Goal: Task Accomplishment & Management: Use online tool/utility

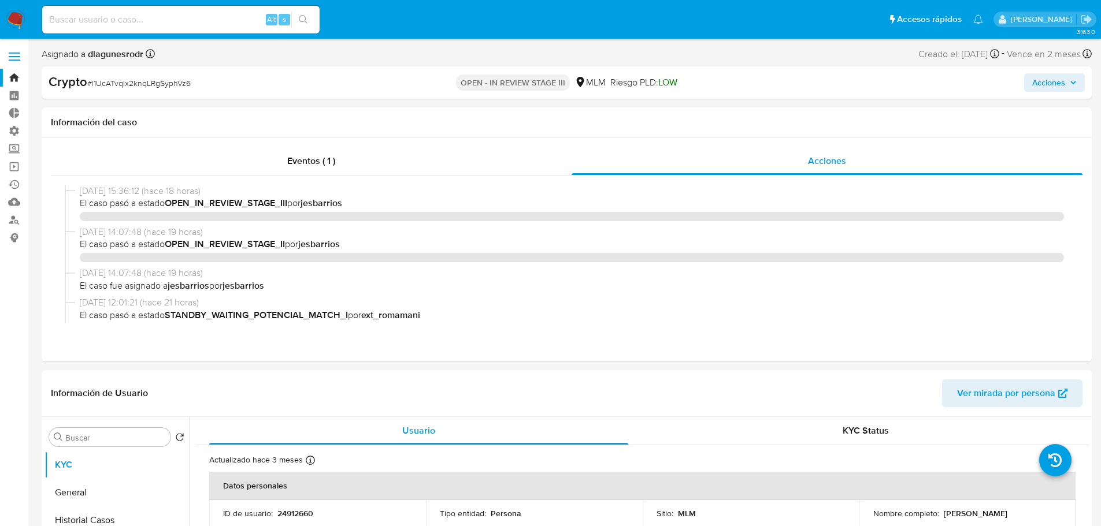
select select "10"
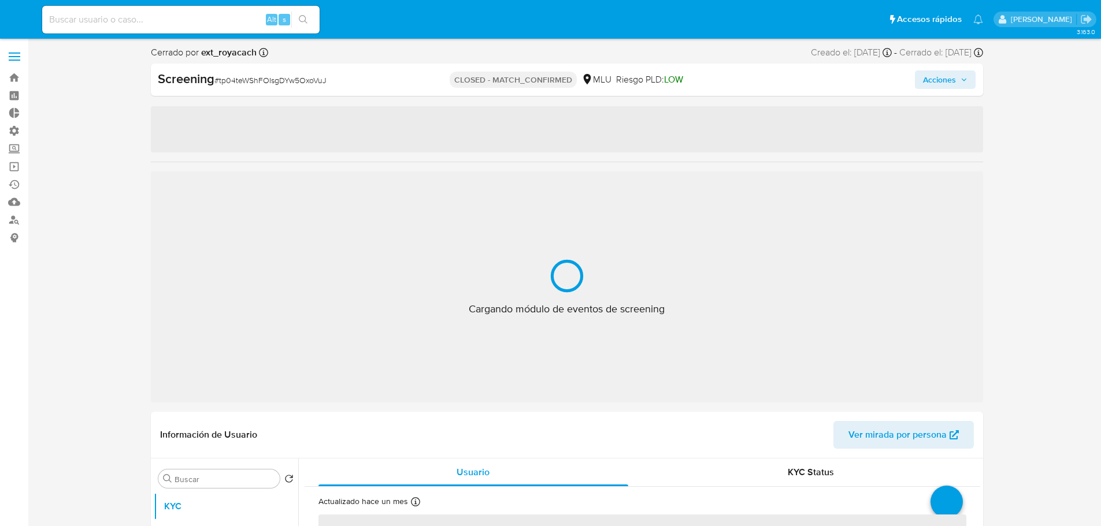
select select "10"
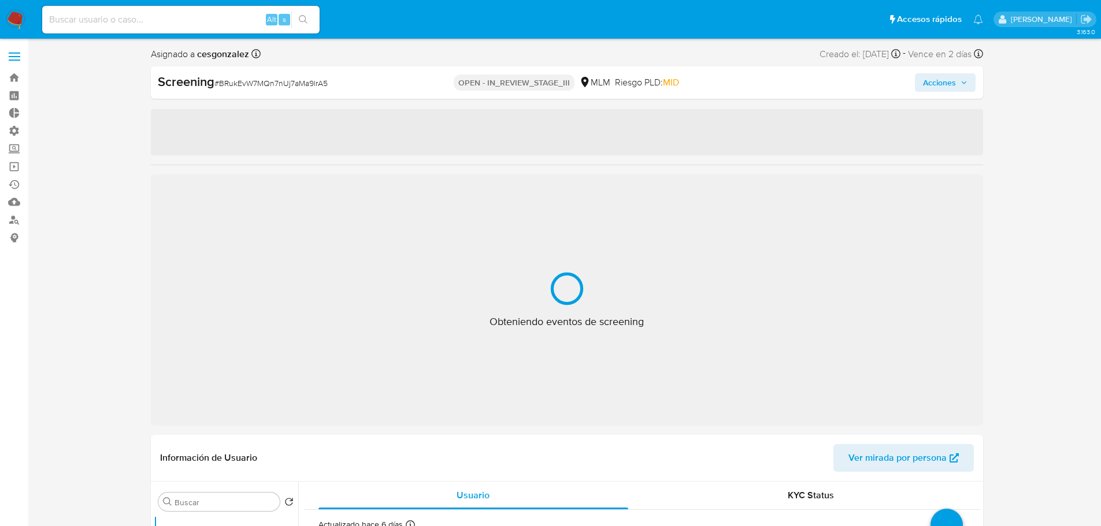
select select "10"
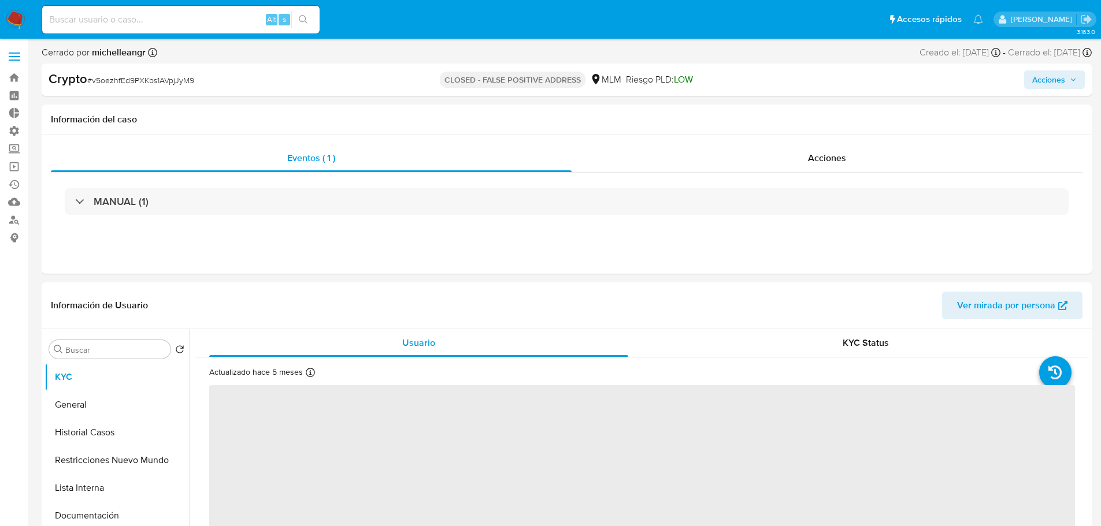
select select "10"
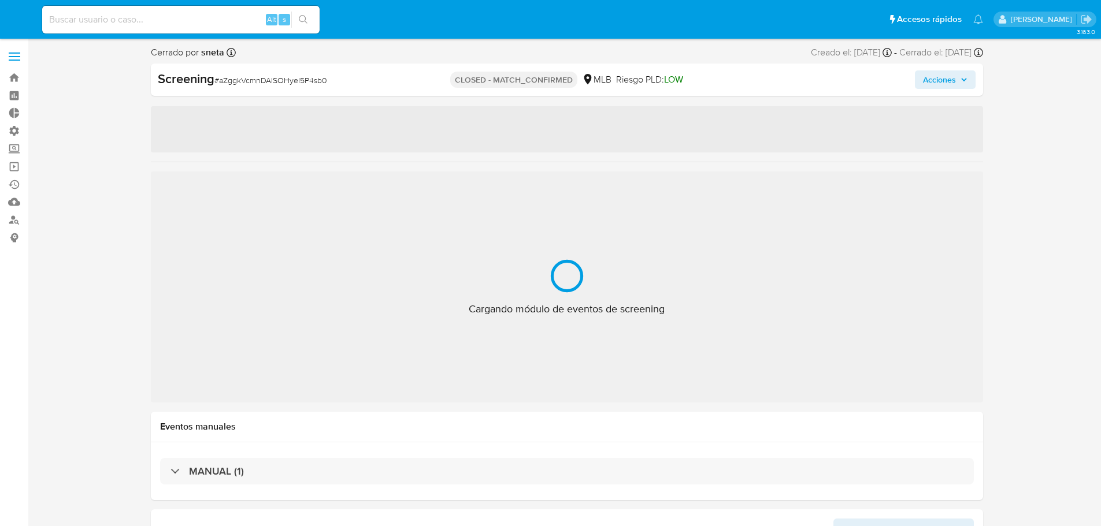
select select "10"
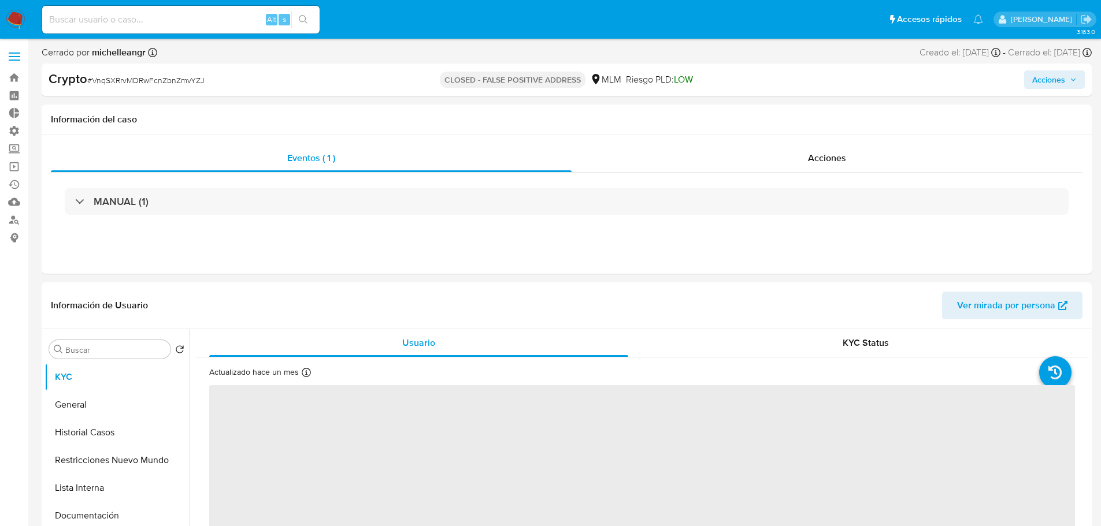
select select "10"
